Goal: Information Seeking & Learning: Learn about a topic

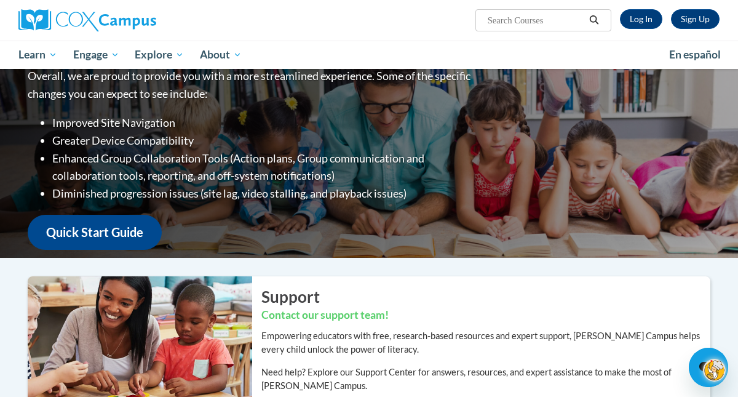
scroll to position [241, 0]
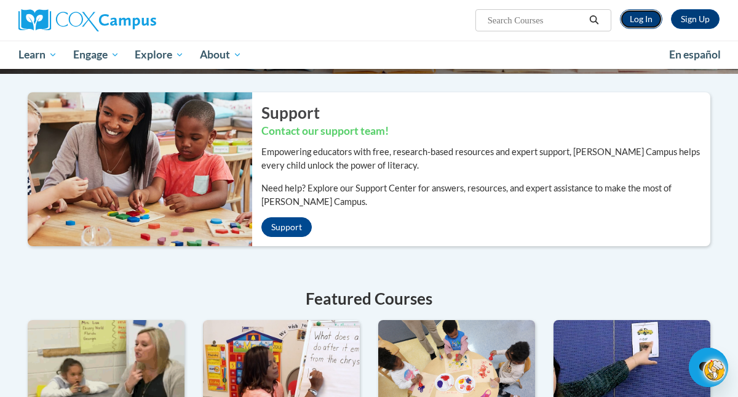
click at [641, 18] on link "Log In" at bounding box center [641, 19] width 42 height 20
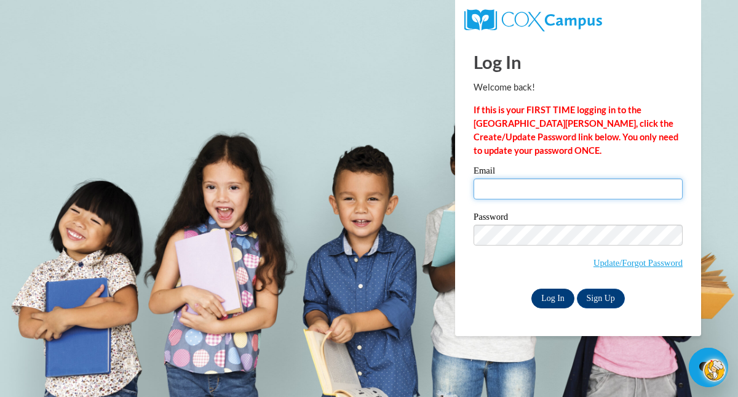
type input "ifaulkner@waukesha.k12.wi.us"
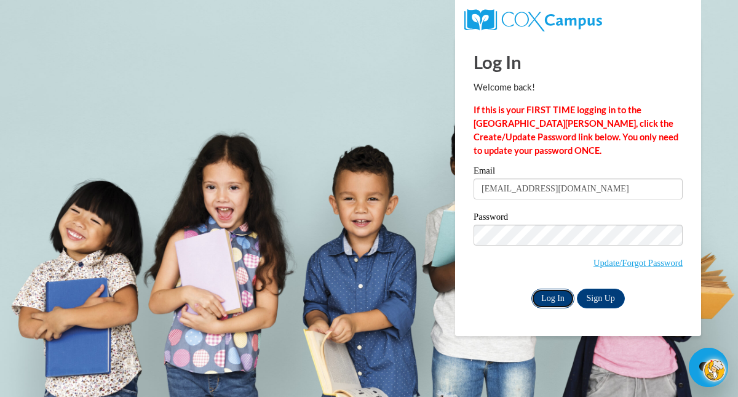
click at [545, 293] on input "Log In" at bounding box center [553, 299] width 43 height 20
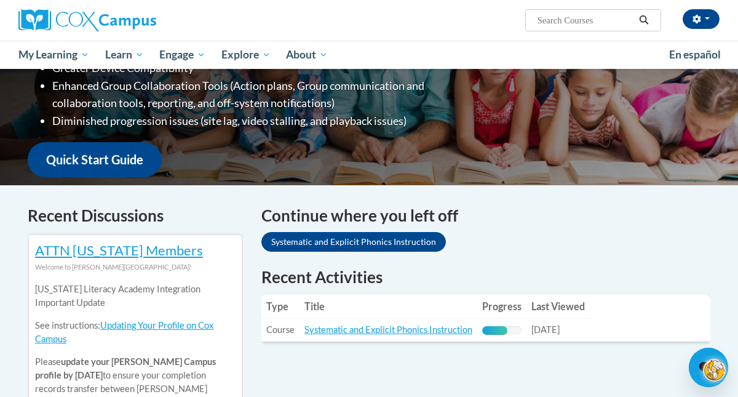
scroll to position [233, 0]
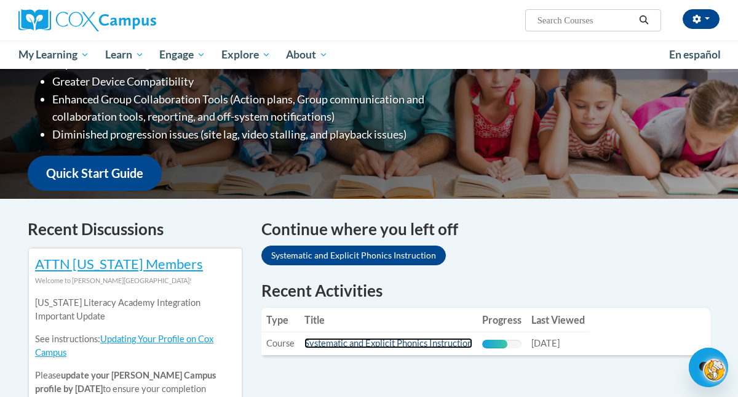
click at [442, 343] on link "Systematic and Explicit Phonics Instruction" at bounding box center [389, 343] width 168 height 10
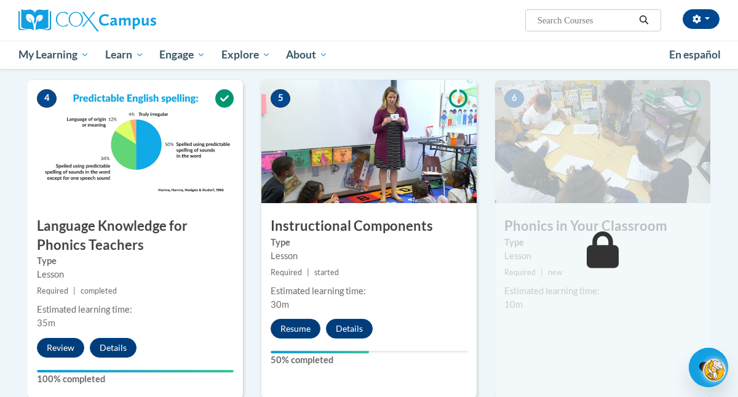
scroll to position [596, 0]
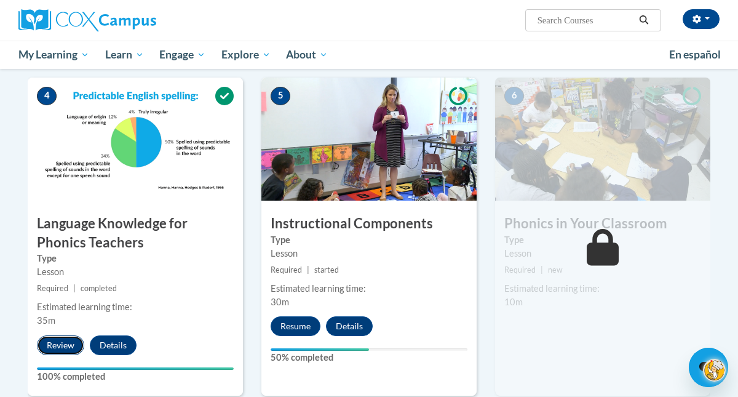
click at [66, 343] on button "Review" at bounding box center [60, 345] width 47 height 20
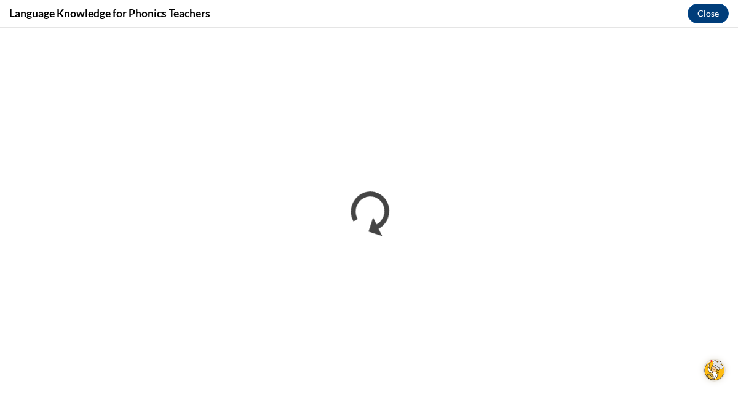
scroll to position [0, 0]
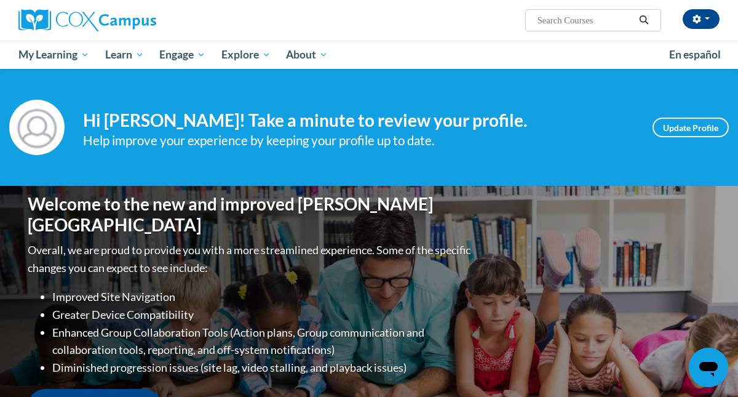
scroll to position [233, 0]
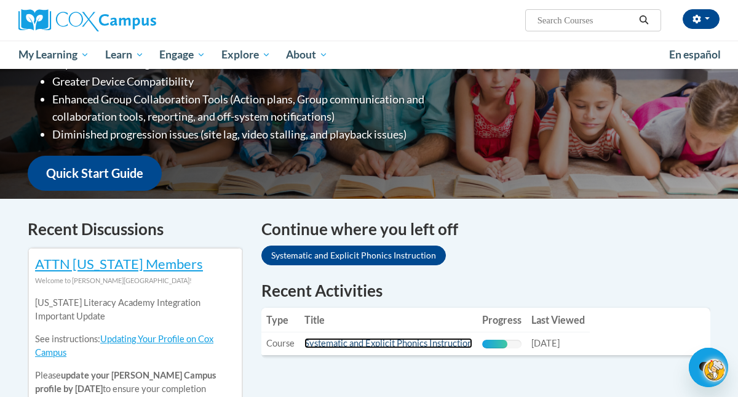
click at [401, 344] on link "Systematic and Explicit Phonics Instruction" at bounding box center [389, 343] width 168 height 10
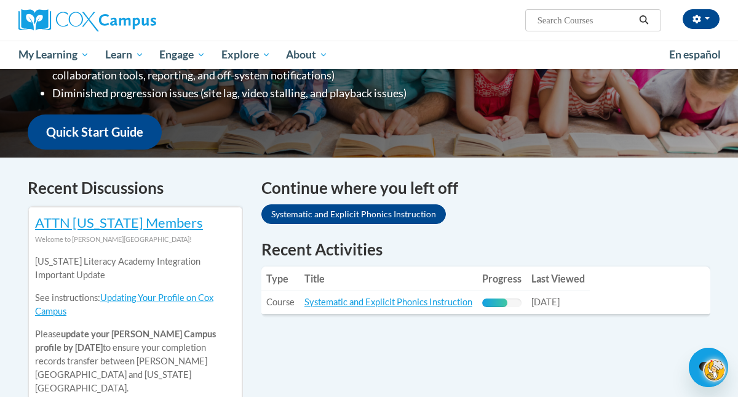
scroll to position [290, 0]
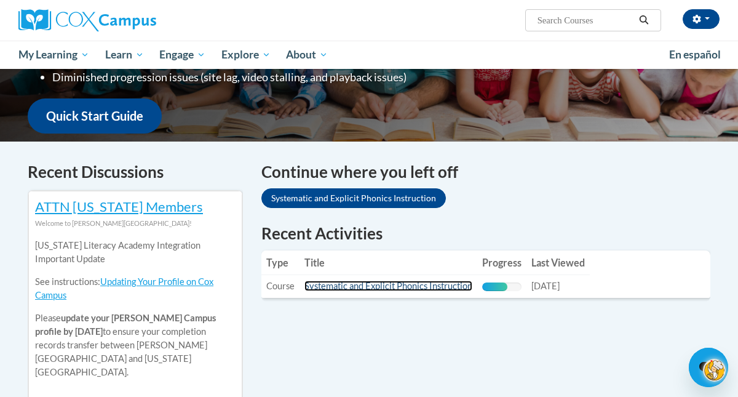
click at [385, 283] on link "Systematic and Explicit Phonics Instruction" at bounding box center [389, 286] width 168 height 10
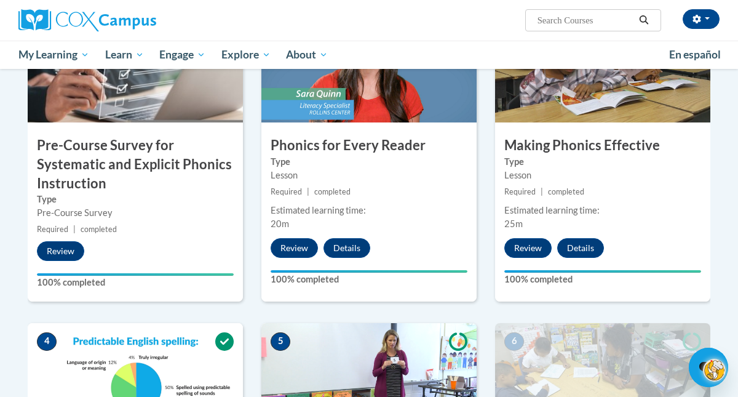
scroll to position [348, 0]
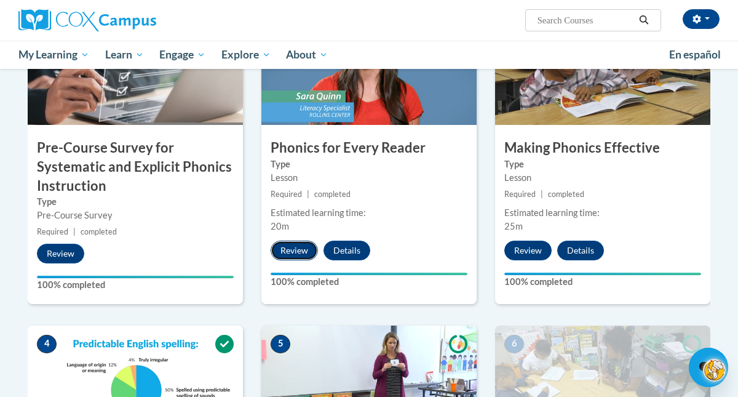
click at [297, 251] on button "Review" at bounding box center [294, 251] width 47 height 20
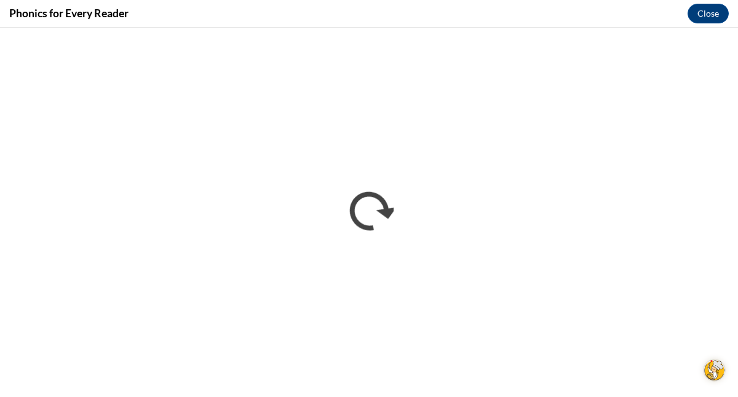
scroll to position [0, 0]
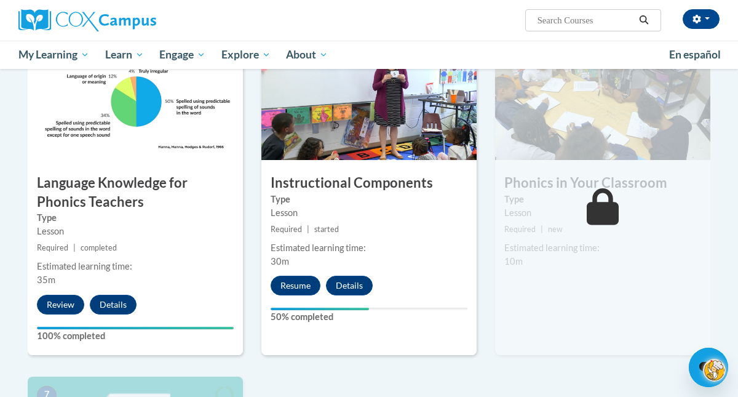
scroll to position [634, 0]
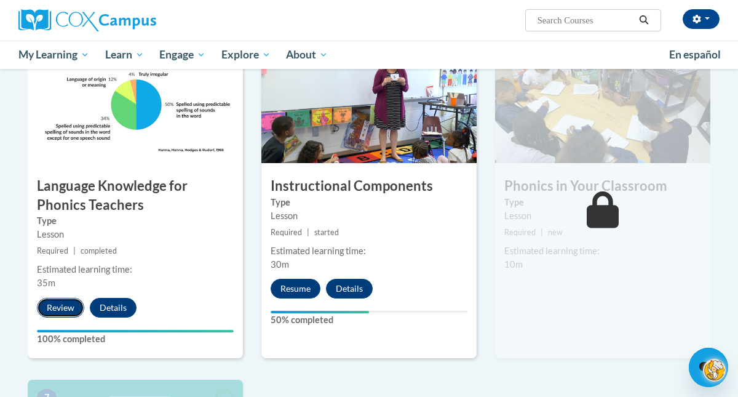
click at [61, 310] on button "Review" at bounding box center [60, 308] width 47 height 20
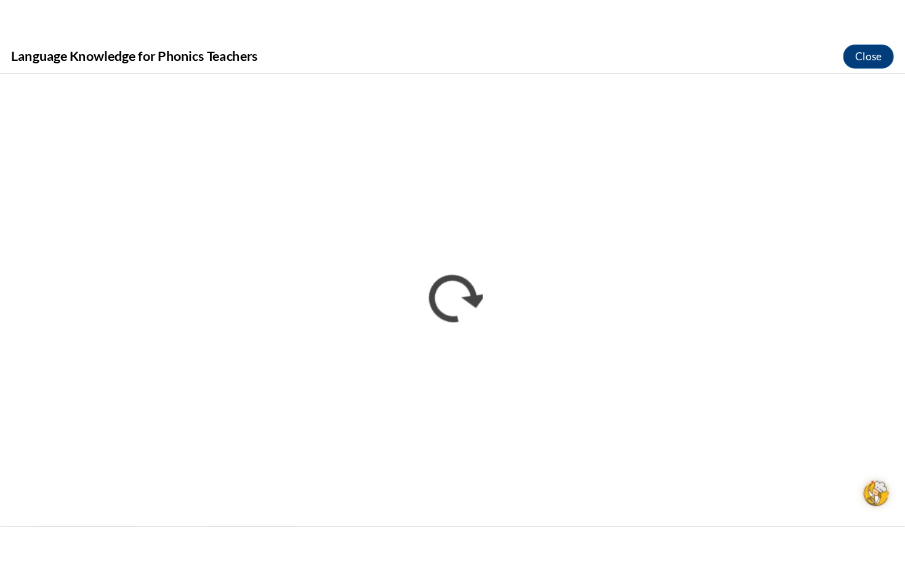
scroll to position [0, 0]
